Goal: Check status

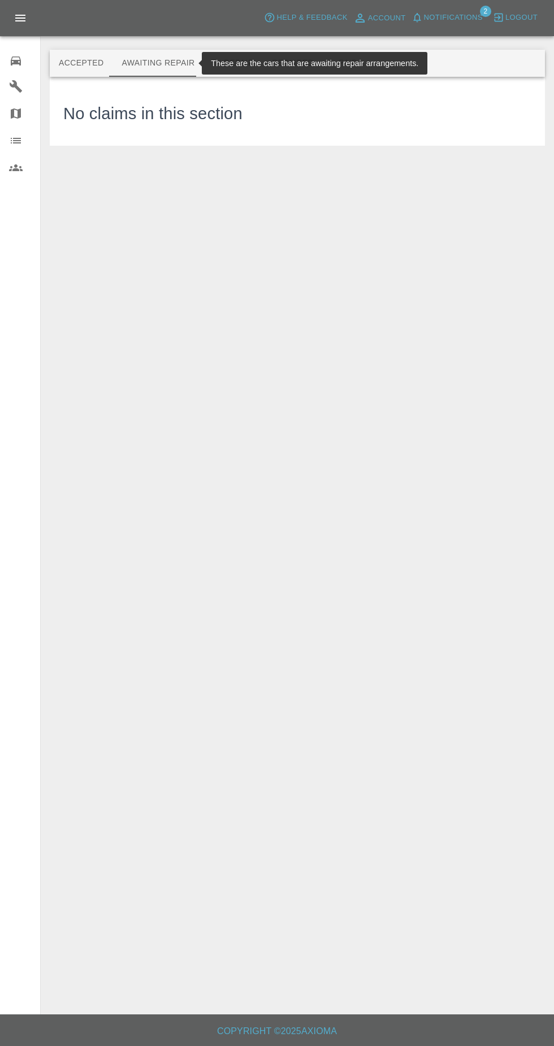
scroll to position [9, 0]
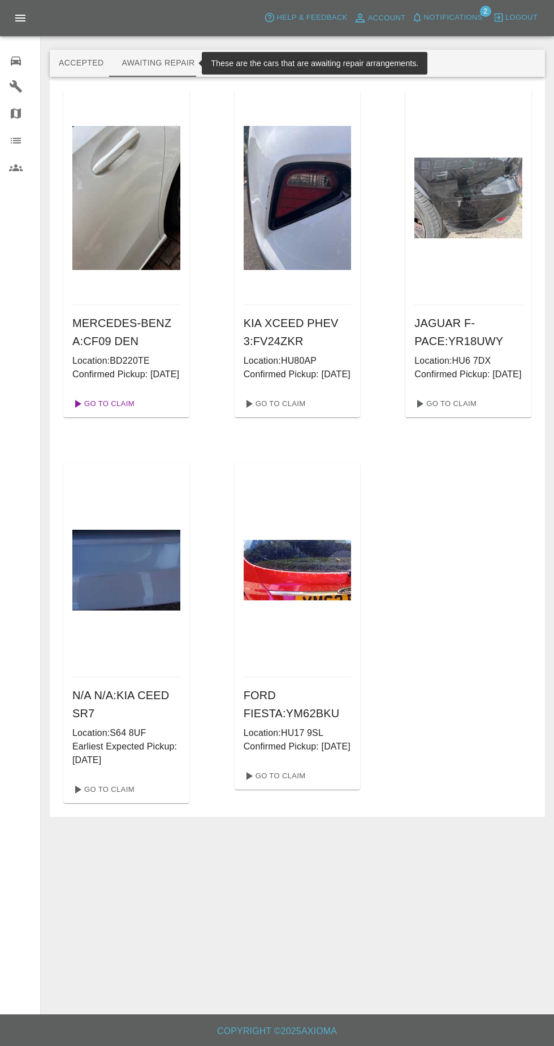
click at [102, 407] on link "Go To Claim" at bounding box center [102, 404] width 69 height 18
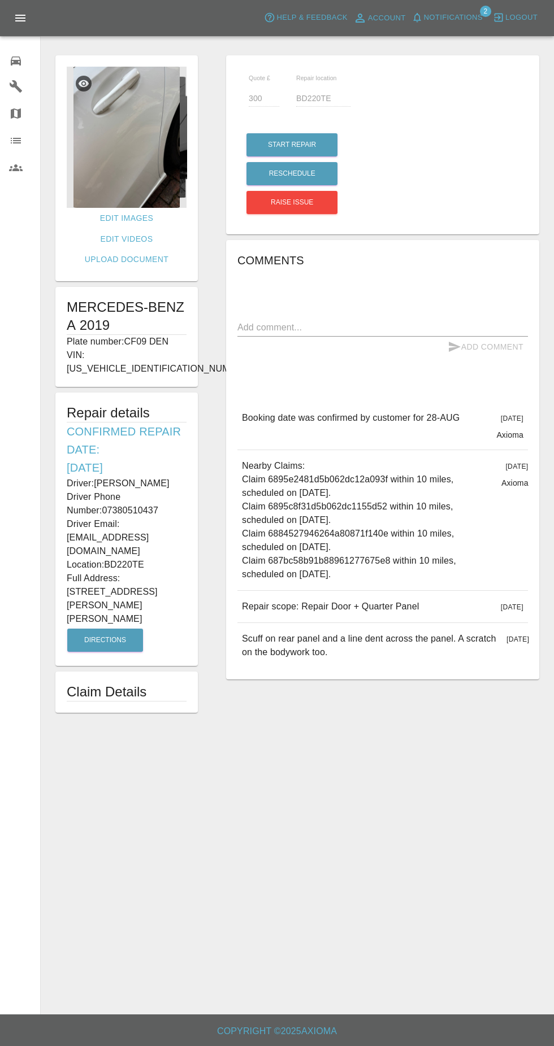
click at [120, 115] on img at bounding box center [127, 137] width 120 height 141
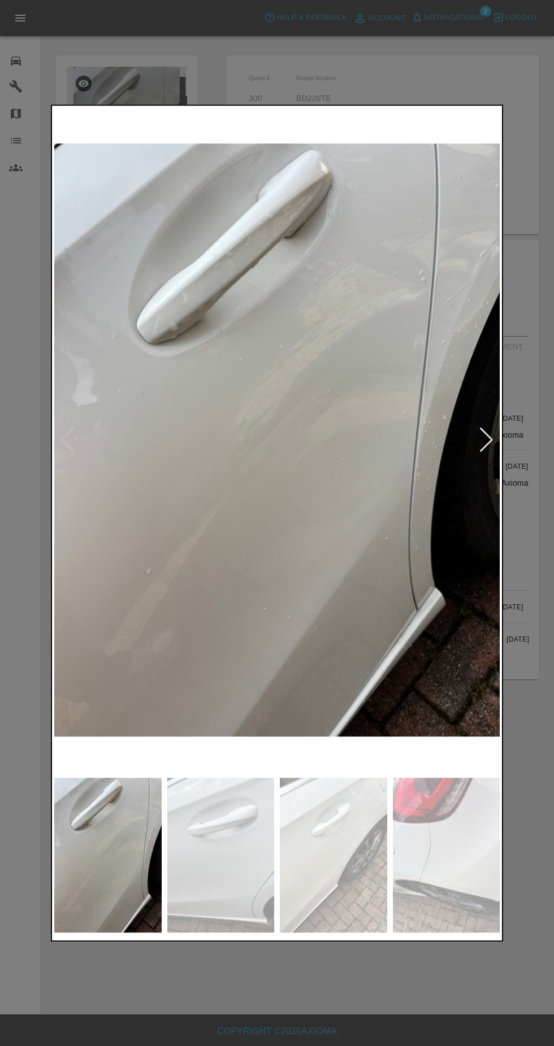
click at [242, 843] on img at bounding box center [220, 855] width 107 height 155
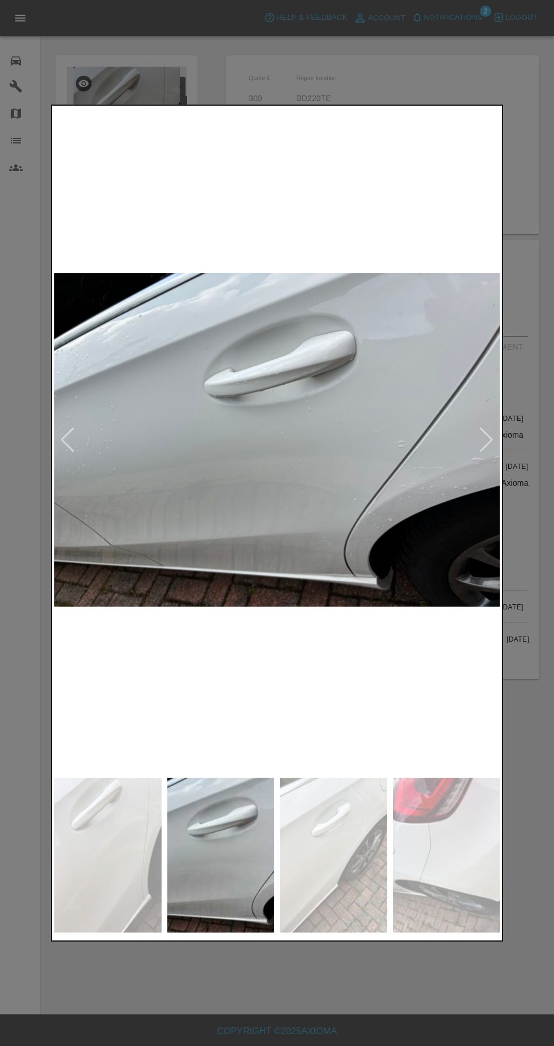
click at [408, 857] on img at bounding box center [446, 855] width 107 height 155
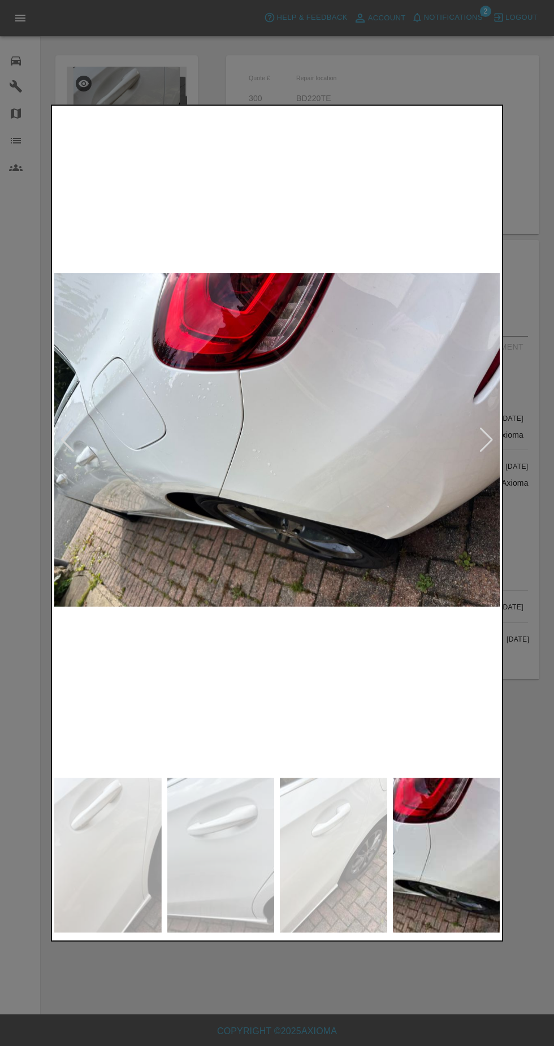
scroll to position [18, 0]
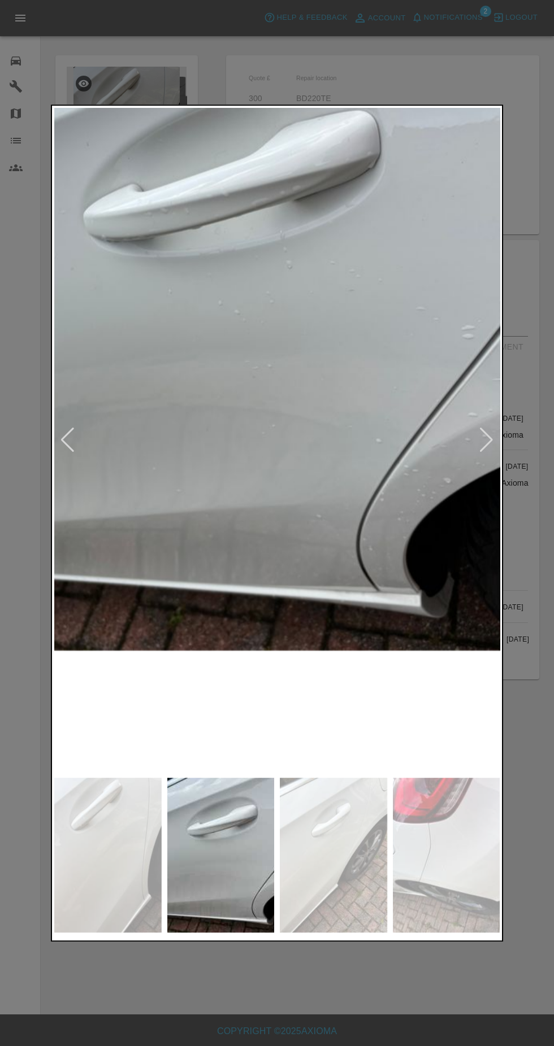
click at [110, 863] on img at bounding box center [107, 855] width 107 height 155
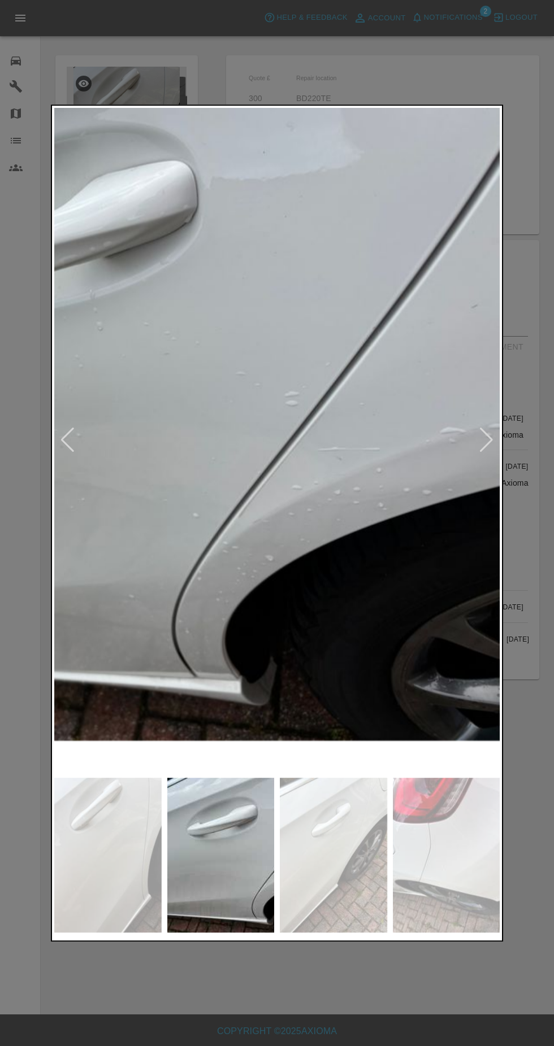
click at [210, 898] on img at bounding box center [220, 855] width 107 height 155
click at [97, 877] on img at bounding box center [107, 855] width 107 height 155
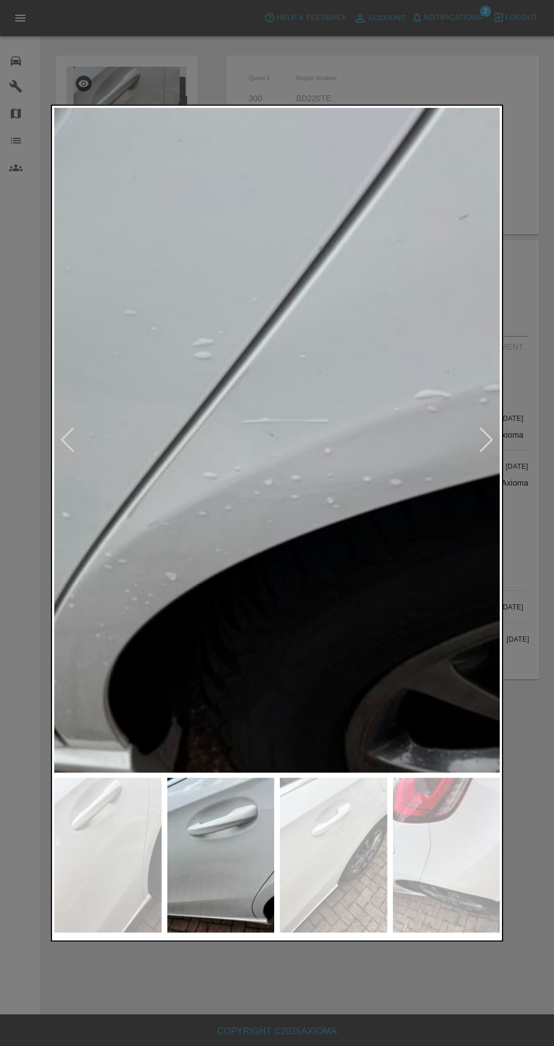
click at [432, 881] on img at bounding box center [446, 855] width 107 height 155
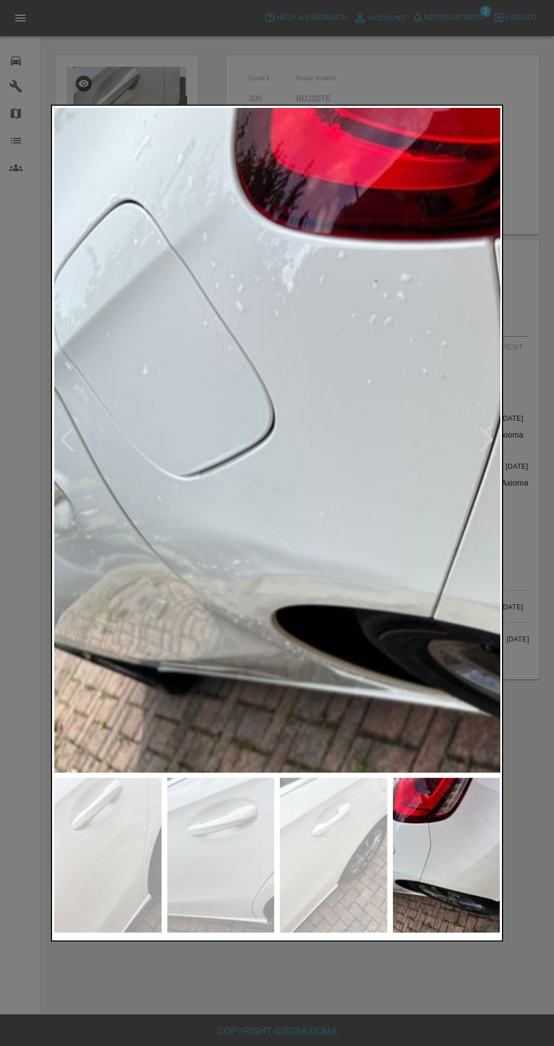
click at [312, 900] on img at bounding box center [333, 855] width 107 height 155
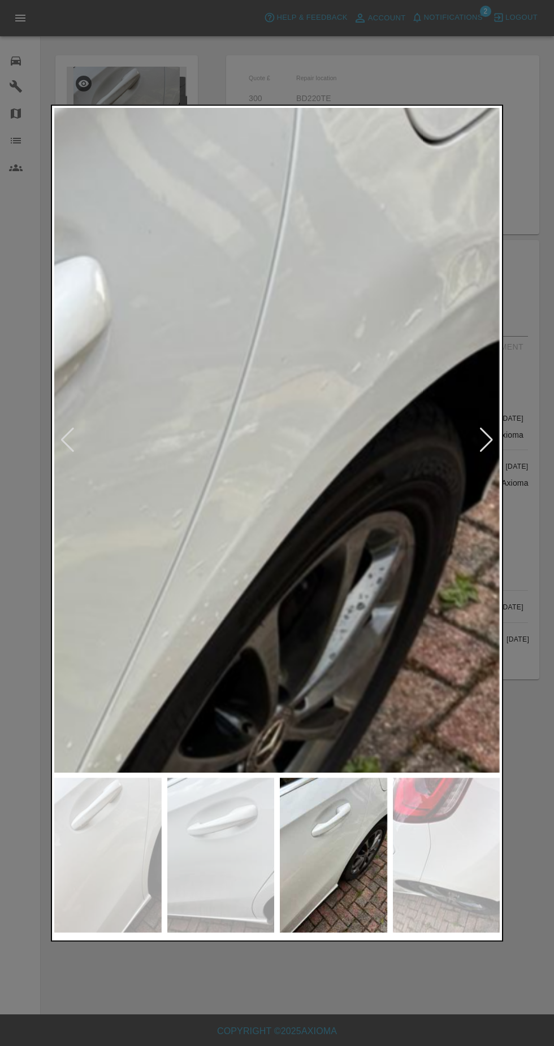
click at [123, 877] on img at bounding box center [107, 855] width 107 height 155
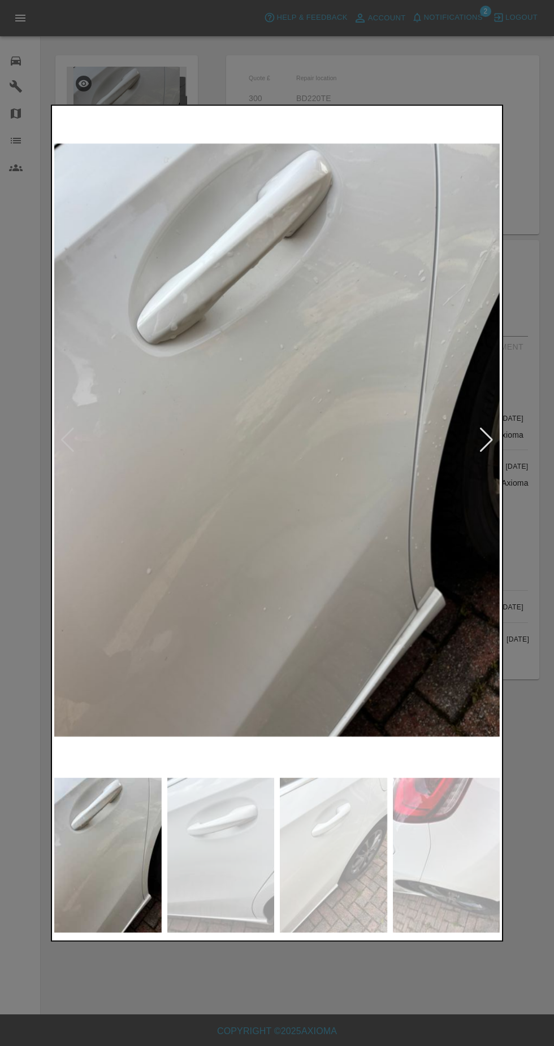
click at [228, 846] on img at bounding box center [220, 855] width 107 height 155
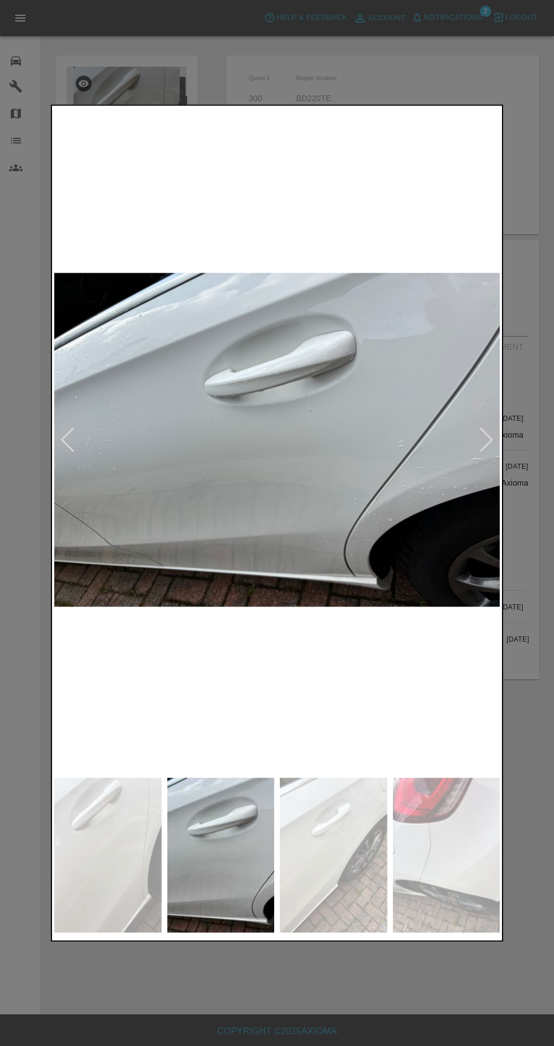
click at [351, 846] on img at bounding box center [333, 855] width 107 height 155
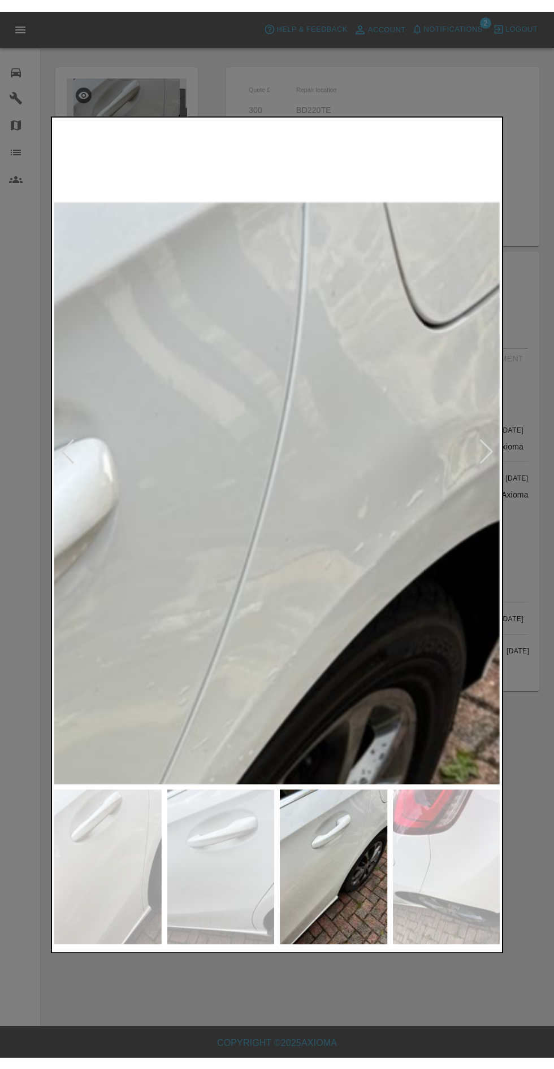
scroll to position [19, 0]
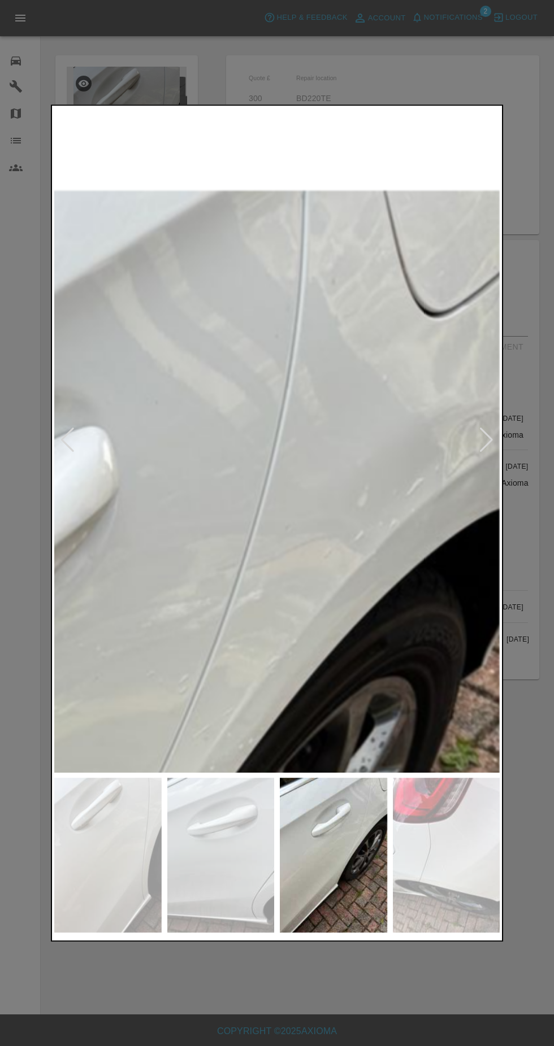
click at [424, 62] on div at bounding box center [277, 523] width 554 height 1046
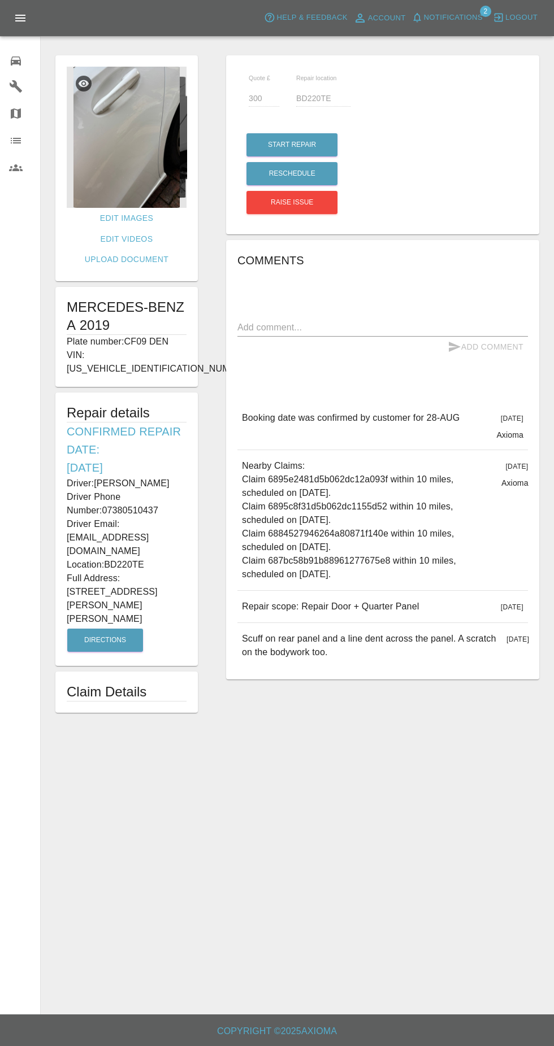
click at [144, 164] on img at bounding box center [127, 137] width 120 height 141
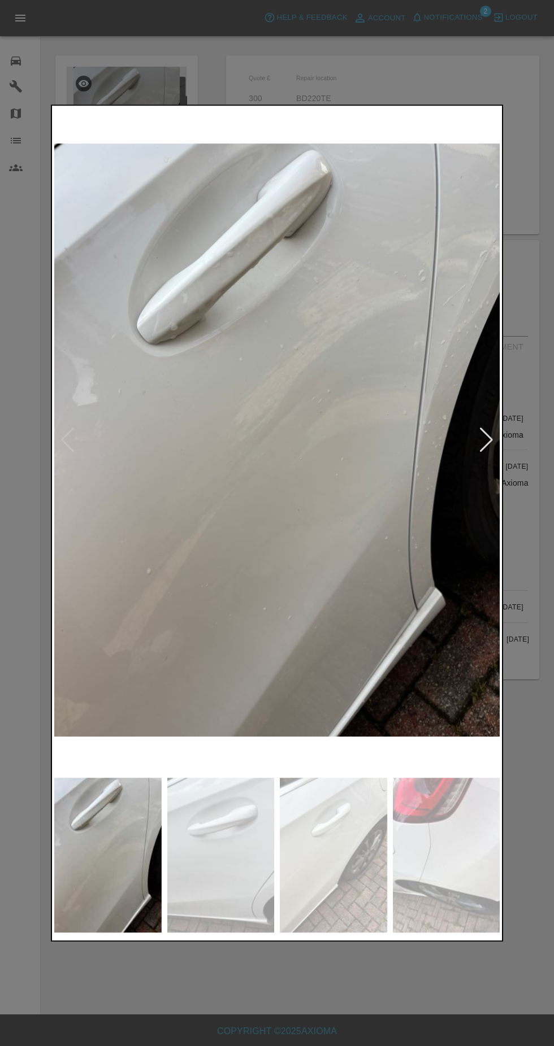
click at [281, 852] on img at bounding box center [333, 855] width 107 height 155
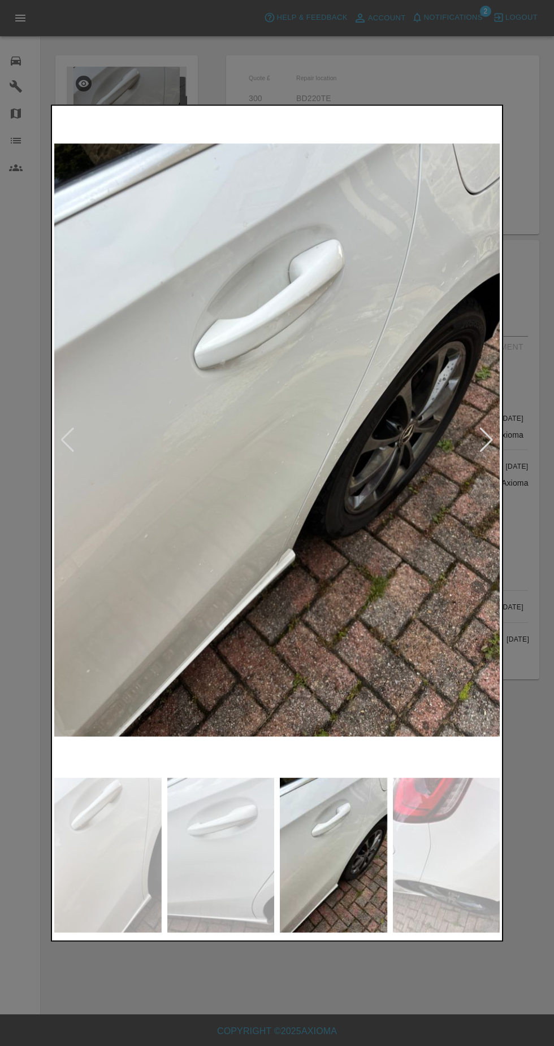
click at [424, 859] on img at bounding box center [446, 855] width 107 height 155
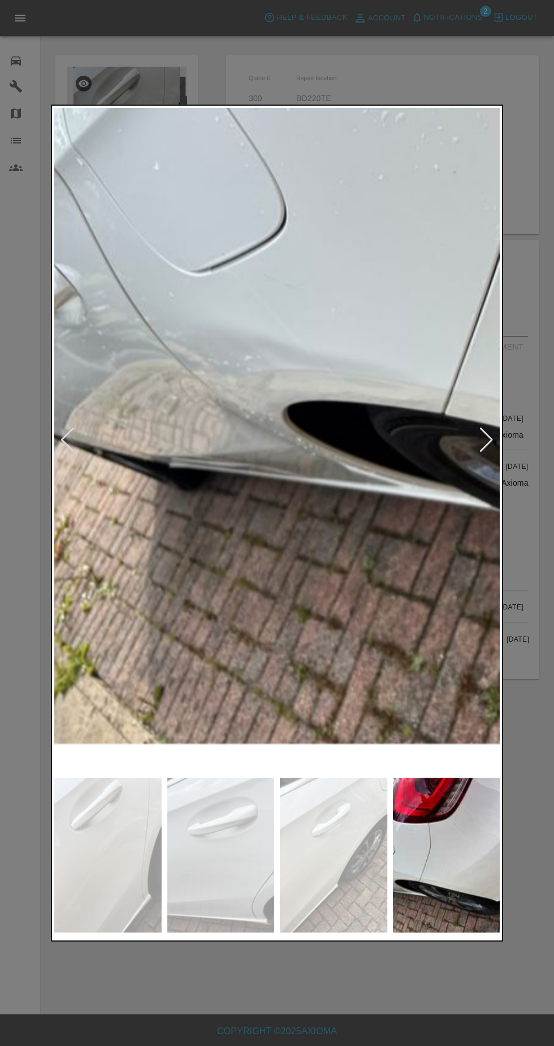
click at [211, 873] on img at bounding box center [220, 855] width 107 height 155
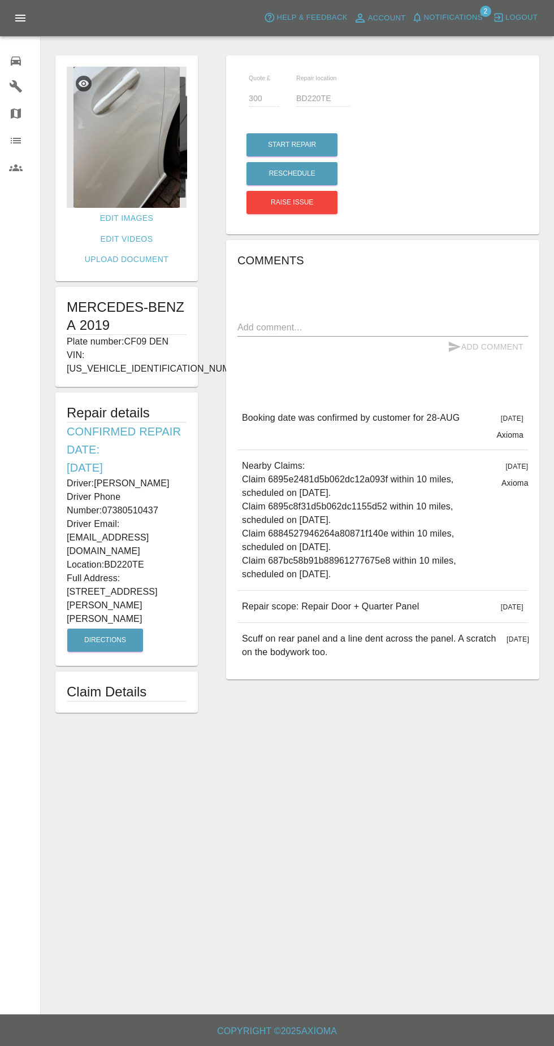
click at [470, 18] on span "Notifications" at bounding box center [453, 17] width 59 height 13
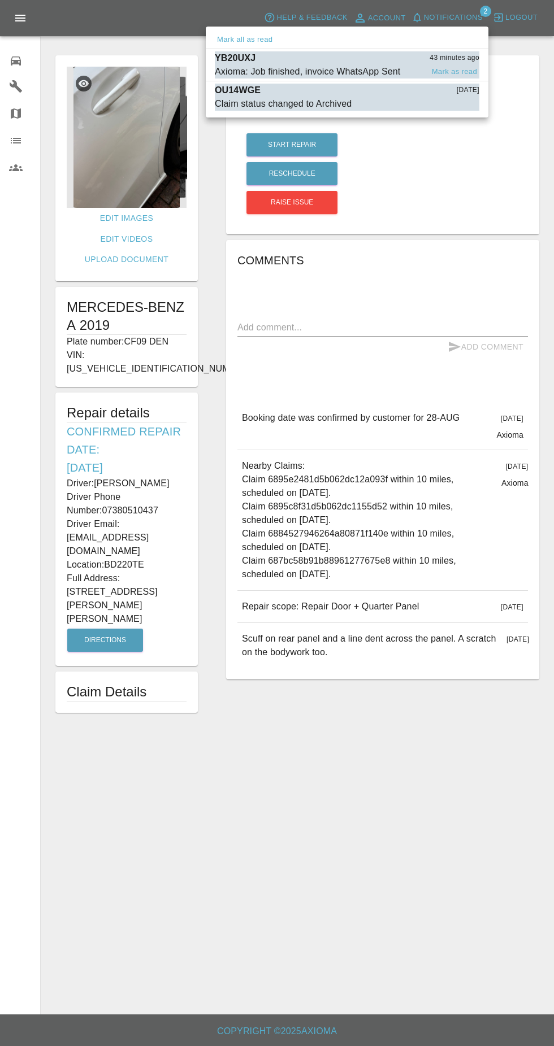
click at [387, 70] on div "Axioma: Job finished, invoice WhatsApp Sent" at bounding box center [307, 72] width 185 height 14
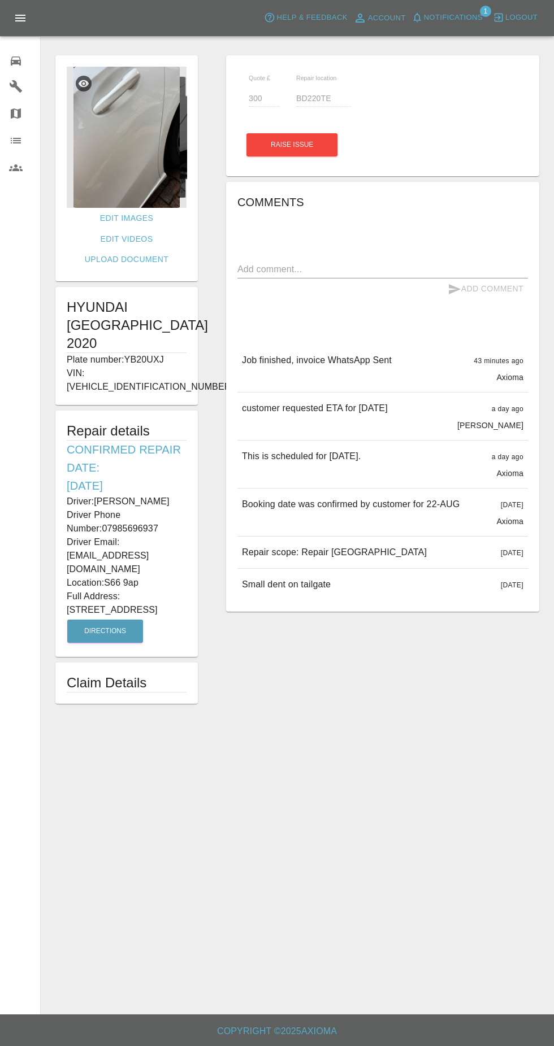
type input "S66 9ap"
click at [465, 24] on span "Notifications" at bounding box center [453, 17] width 59 height 13
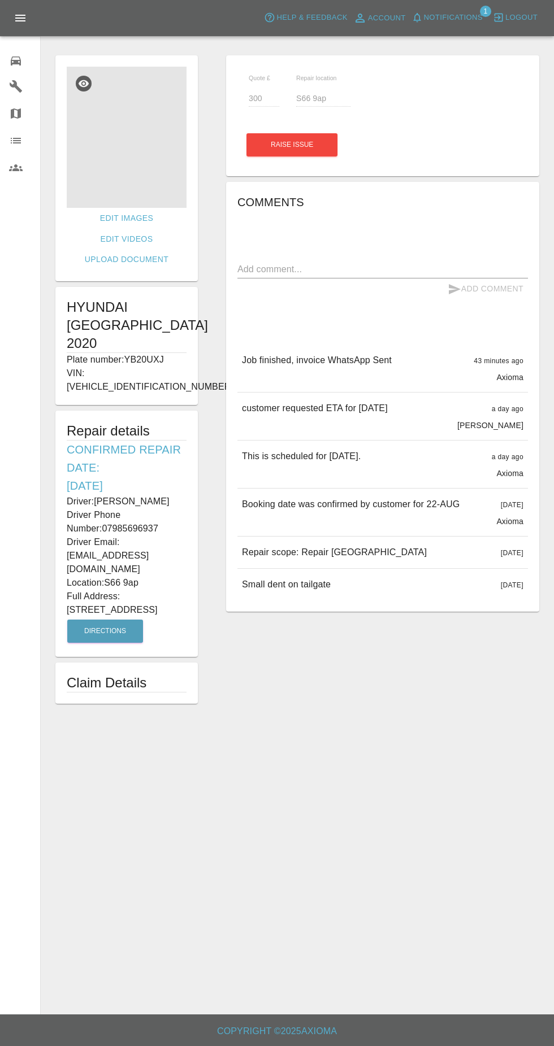
click at [153, 178] on img at bounding box center [127, 137] width 120 height 141
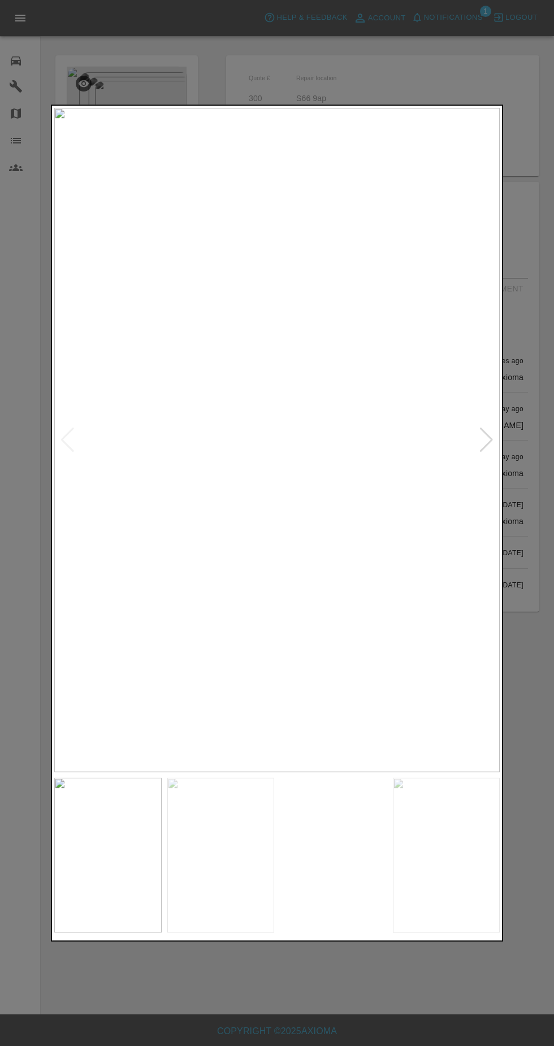
click at [220, 869] on img at bounding box center [220, 855] width 107 height 155
click at [117, 832] on img at bounding box center [107, 855] width 107 height 155
click at [342, 846] on img at bounding box center [333, 855] width 107 height 155
click at [404, 837] on img at bounding box center [446, 855] width 107 height 155
click at [324, 847] on img at bounding box center [333, 855] width 107 height 155
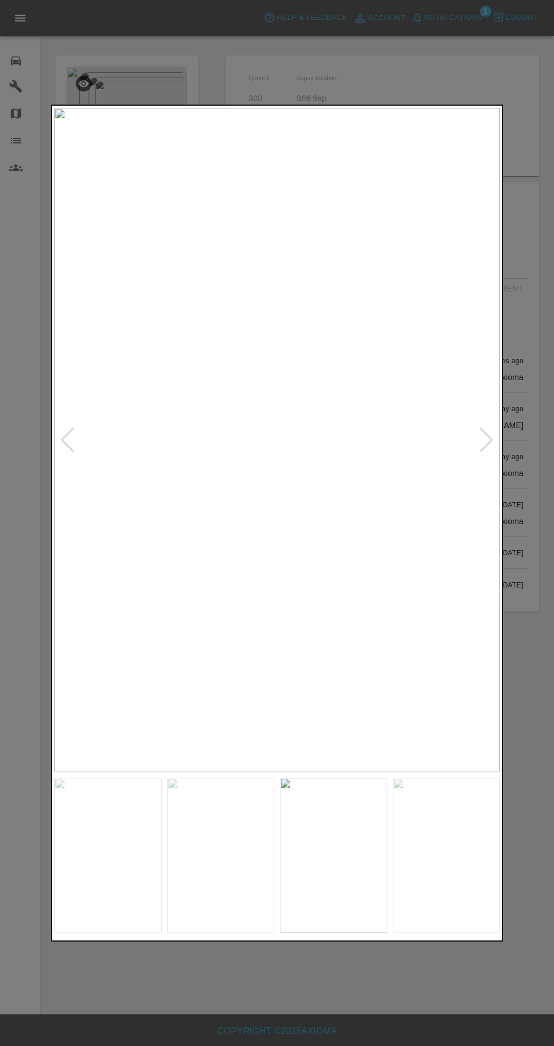
click at [189, 835] on img at bounding box center [220, 855] width 107 height 155
click at [78, 812] on img at bounding box center [107, 855] width 107 height 155
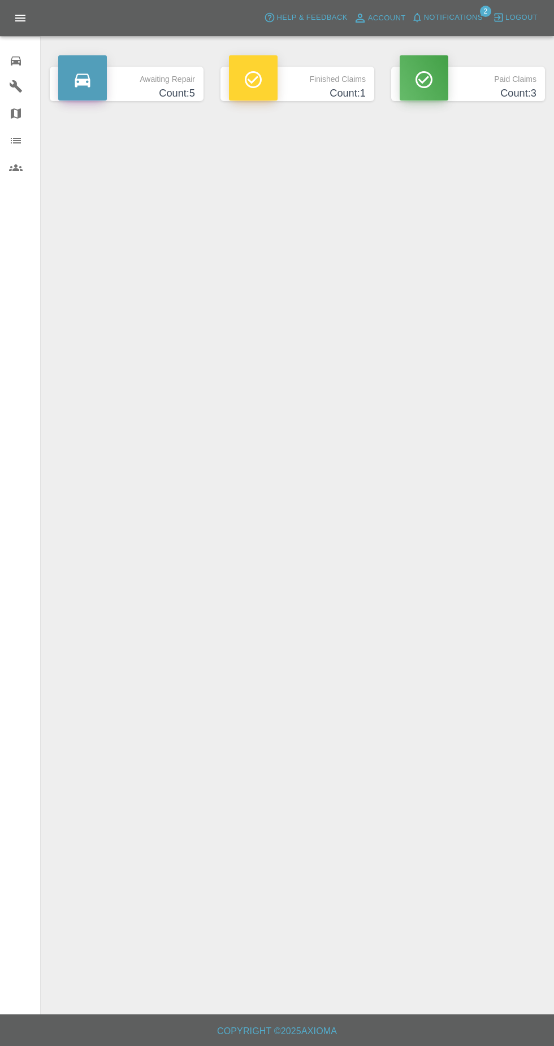
click at [471, 16] on span "Notifications" at bounding box center [453, 17] width 59 height 13
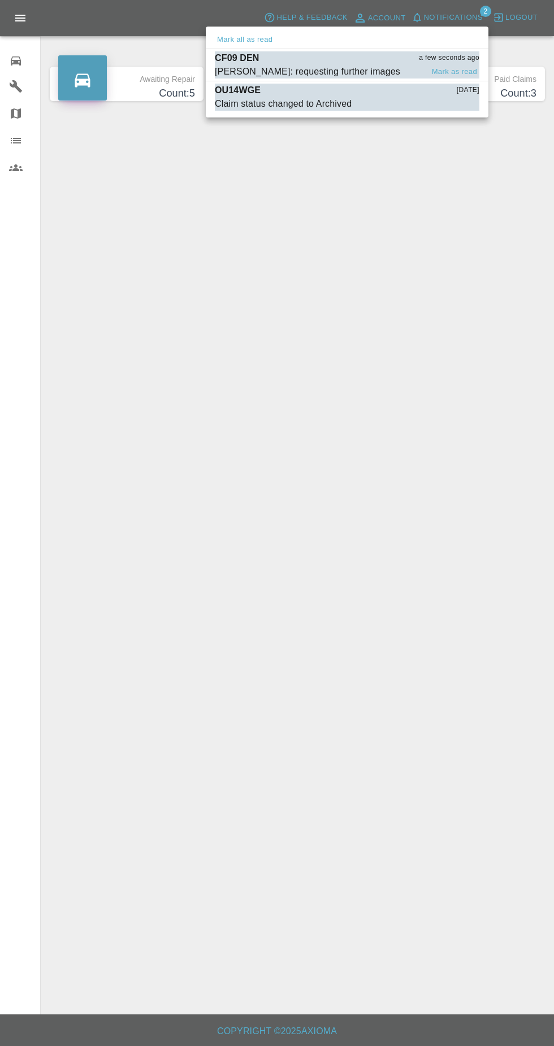
click at [403, 59] on div "CF09 DEN a few seconds ago" at bounding box center [347, 58] width 264 height 14
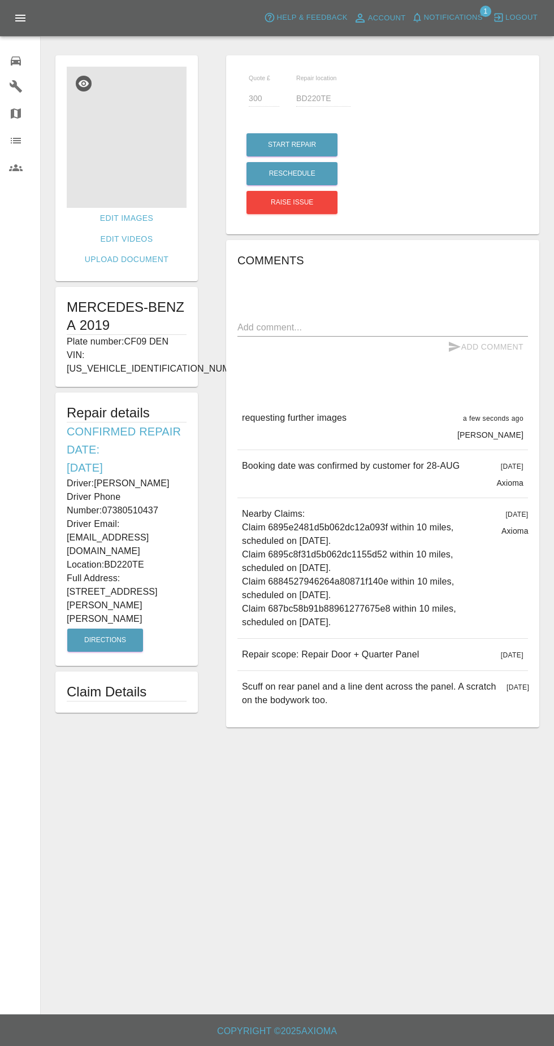
scroll to position [6, 0]
click at [147, 133] on img at bounding box center [127, 137] width 120 height 141
